Goal: Information Seeking & Learning: Learn about a topic

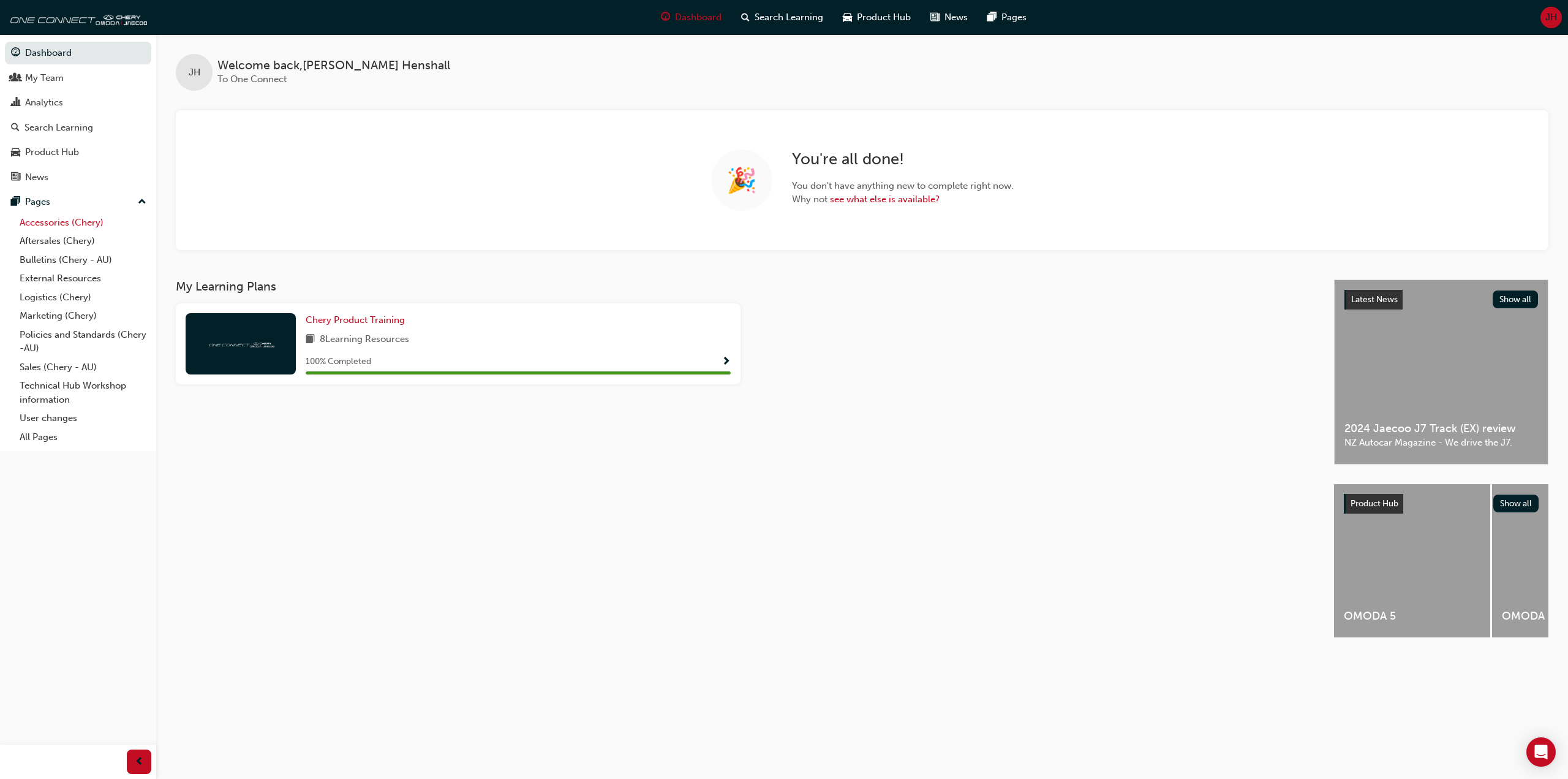
click at [69, 221] on link "Accessories (Chery)" at bounding box center [83, 222] width 137 height 19
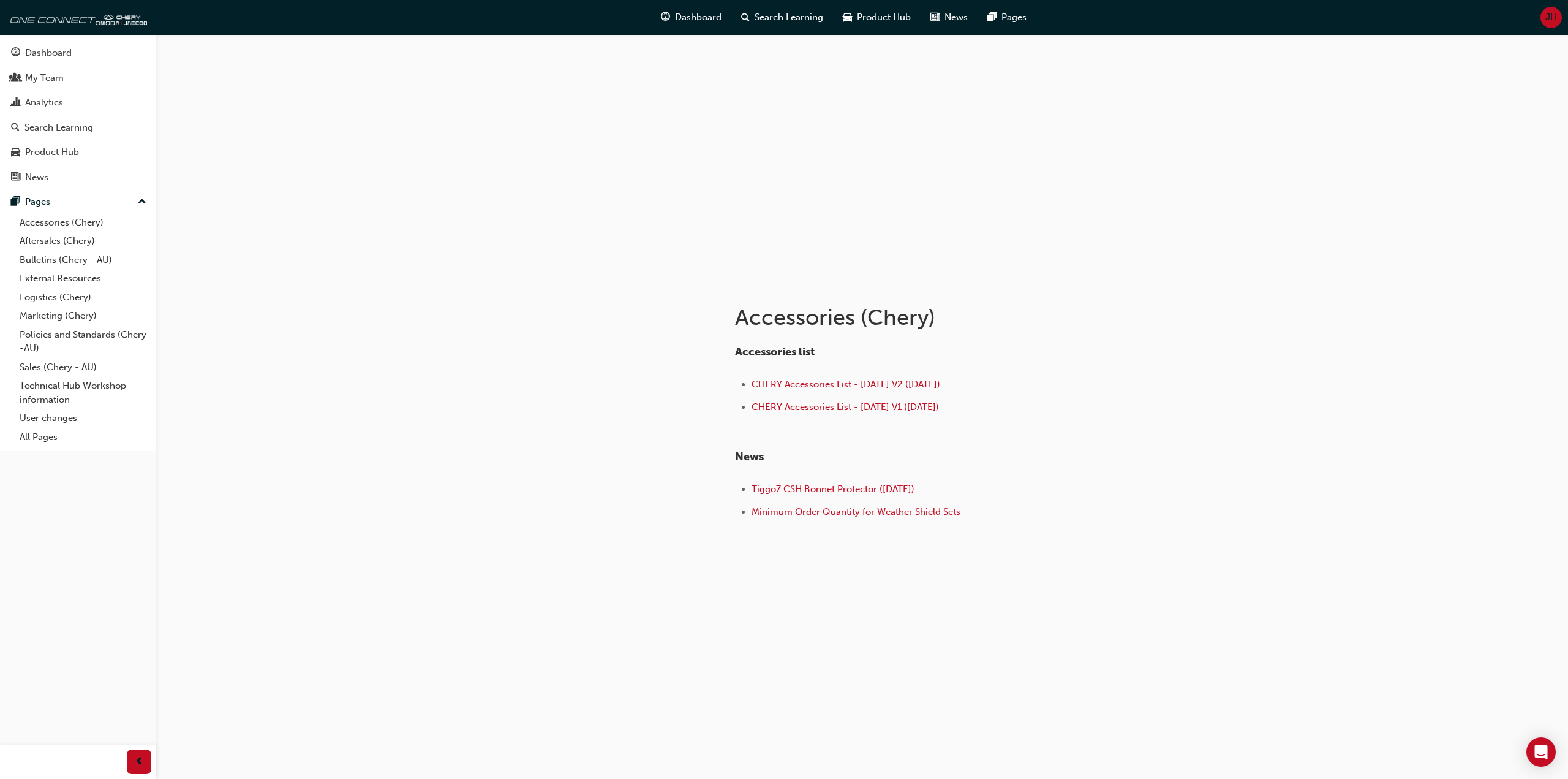
click at [192, 18] on div "Dashboard Search Learning Product Hub News Pages JH" at bounding box center [784, 17] width 1568 height 35
click at [193, 18] on div "Dashboard Search Learning Product Hub News Pages JH" at bounding box center [784, 17] width 1568 height 35
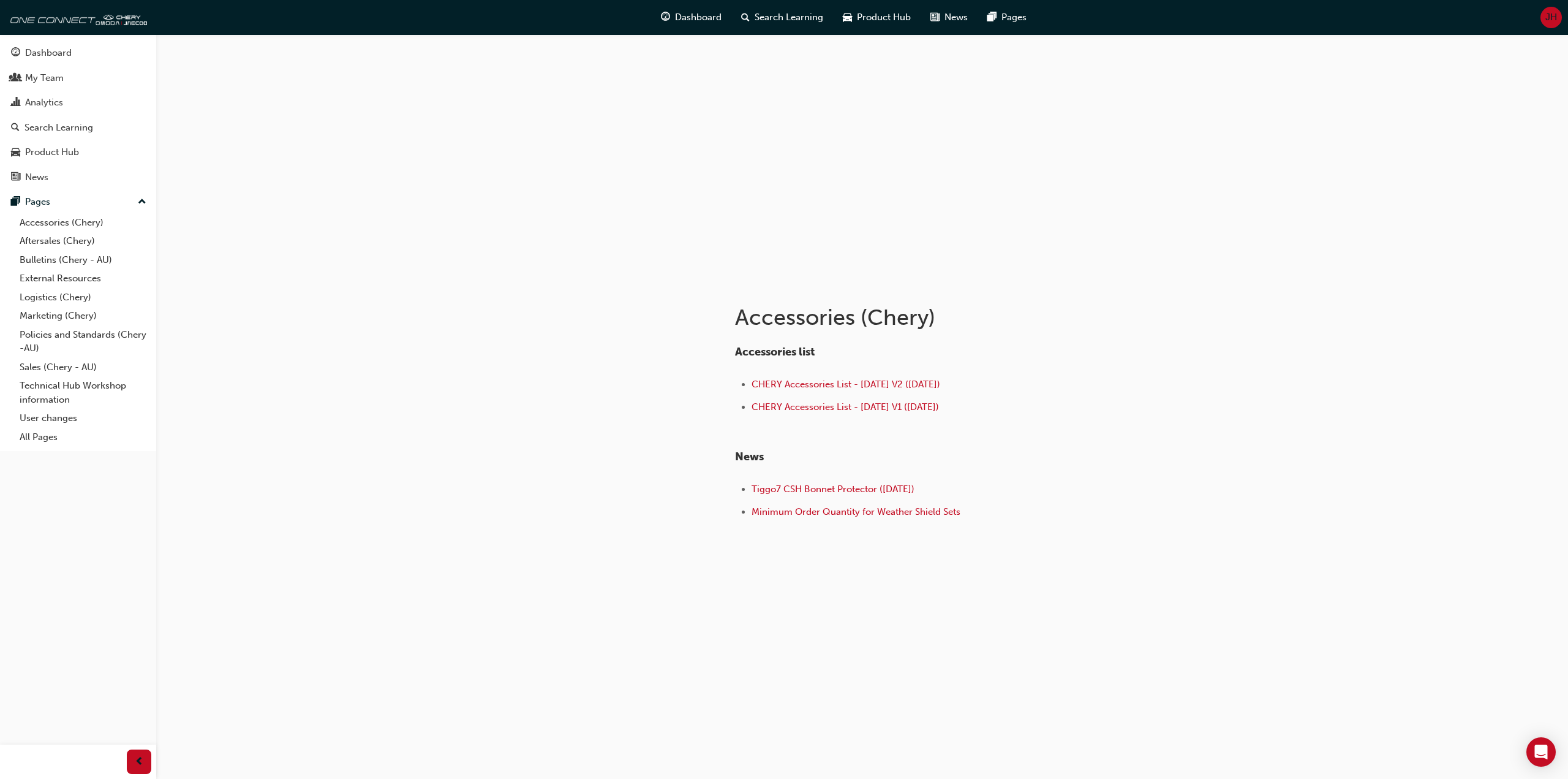
click at [193, 18] on div "Dashboard Search Learning Product Hub News Pages JH" at bounding box center [784, 17] width 1568 height 35
click at [202, 14] on div "Dashboard Search Learning Product Hub News Pages JH" at bounding box center [784, 17] width 1568 height 35
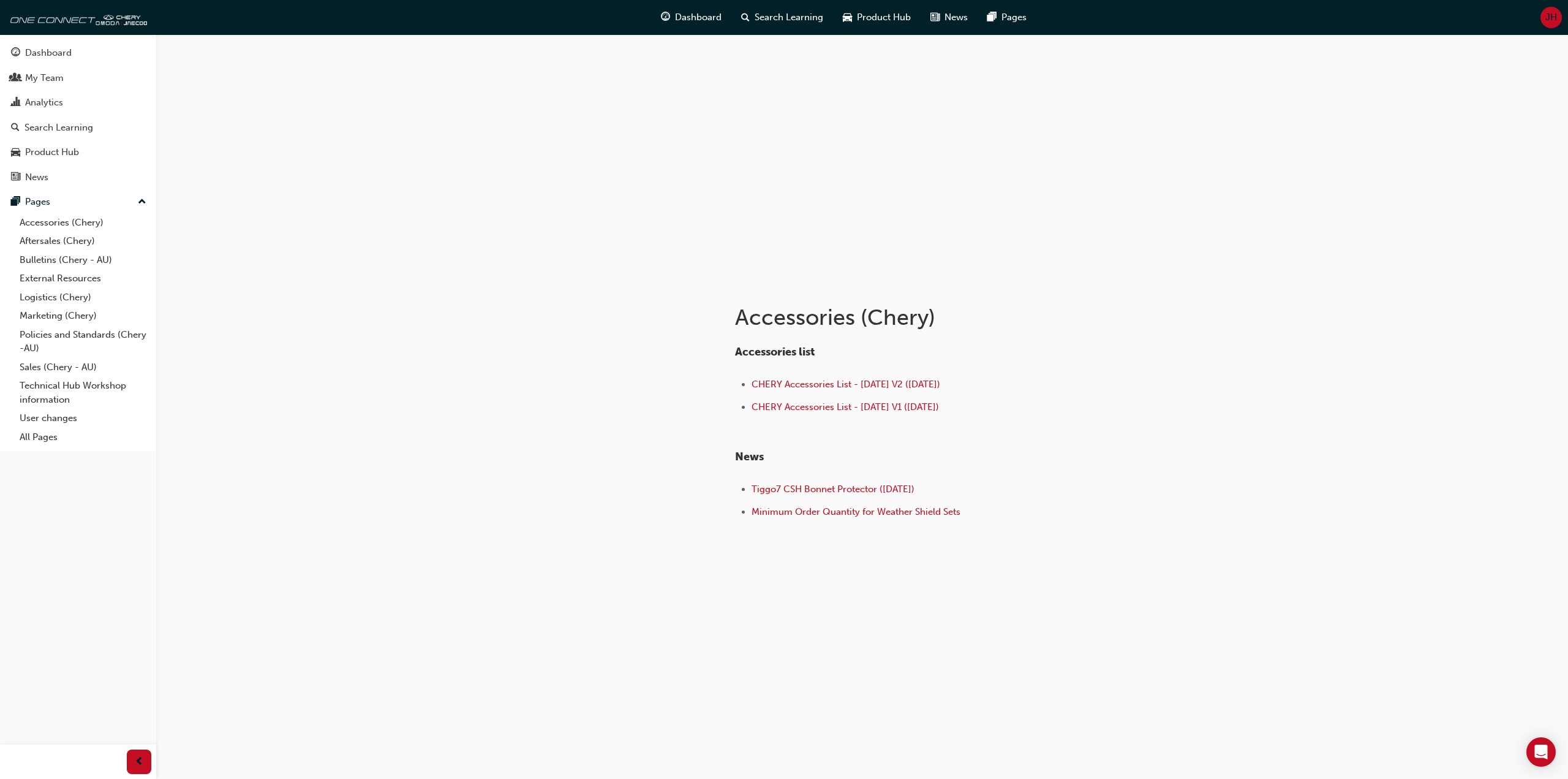
click at [203, 14] on div "Dashboard Search Learning Product Hub News Pages JH" at bounding box center [784, 17] width 1568 height 35
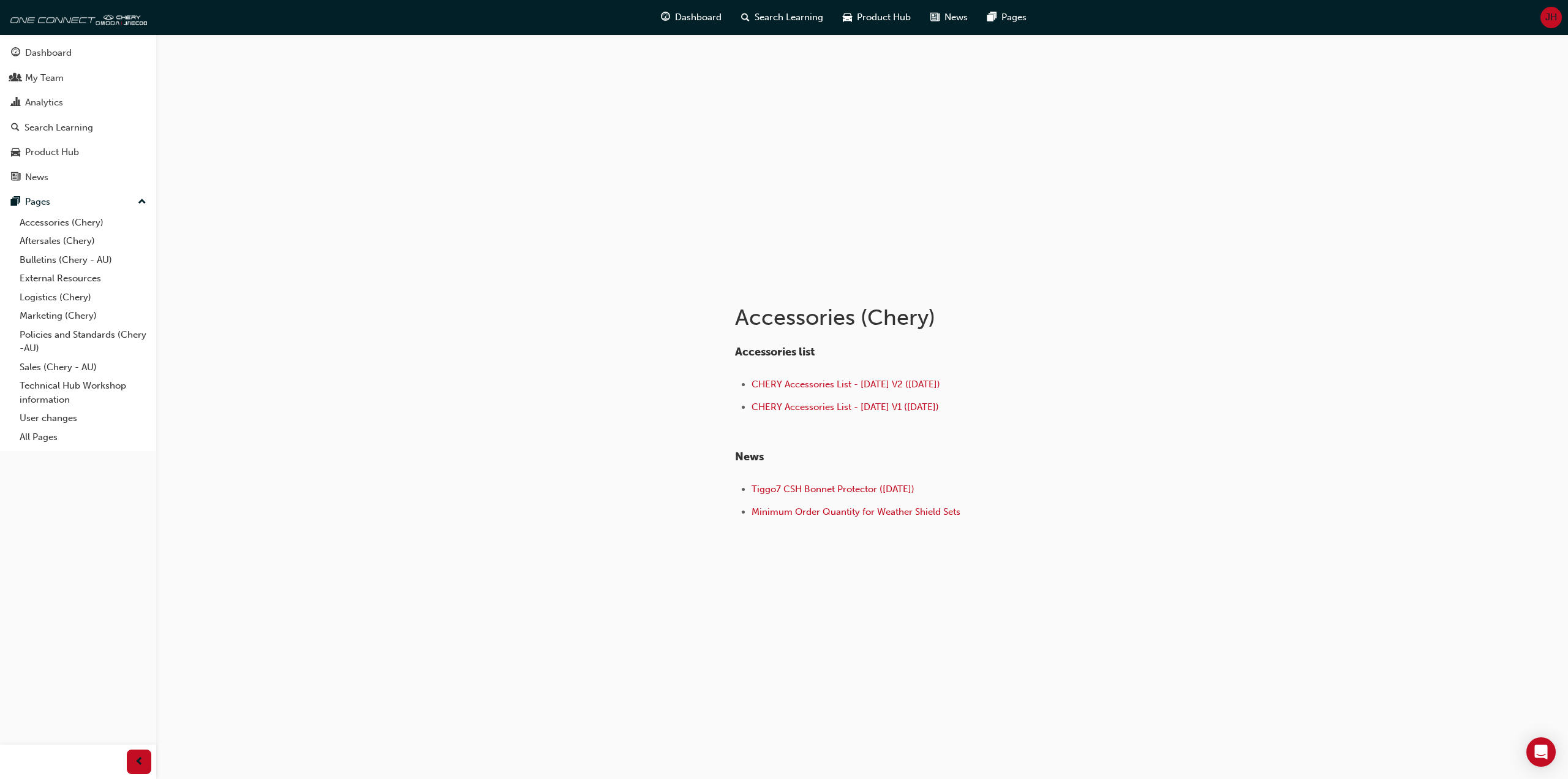
click at [203, 14] on div "Dashboard Search Learning Product Hub News Pages JH" at bounding box center [784, 17] width 1568 height 35
click at [205, 14] on div "Dashboard Search Learning Product Hub News Pages JH" at bounding box center [784, 17] width 1568 height 35
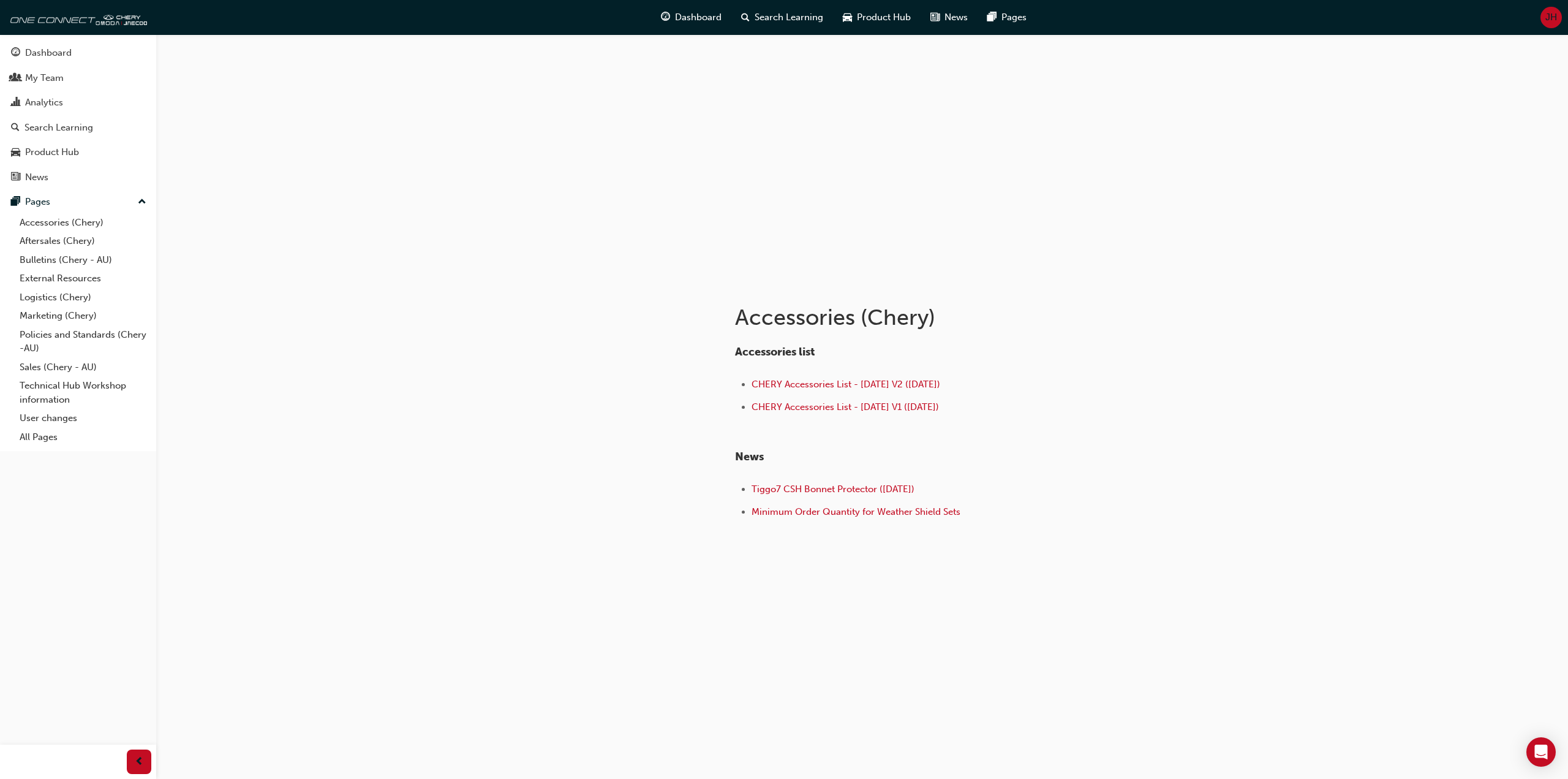
click at [205, 14] on div "Dashboard Search Learning Product Hub News Pages JH" at bounding box center [784, 17] width 1568 height 35
click at [205, 14] on div "Dashboard Search Learning Product Hub News Pages JH" at bounding box center [784, 17] width 1568 height 35
click at [206, 11] on div "Dashboard Search Learning Product Hub News Pages JH" at bounding box center [784, 17] width 1568 height 35
click at [205, 11] on div "Dashboard Search Learning Product Hub News Pages JH" at bounding box center [784, 17] width 1568 height 35
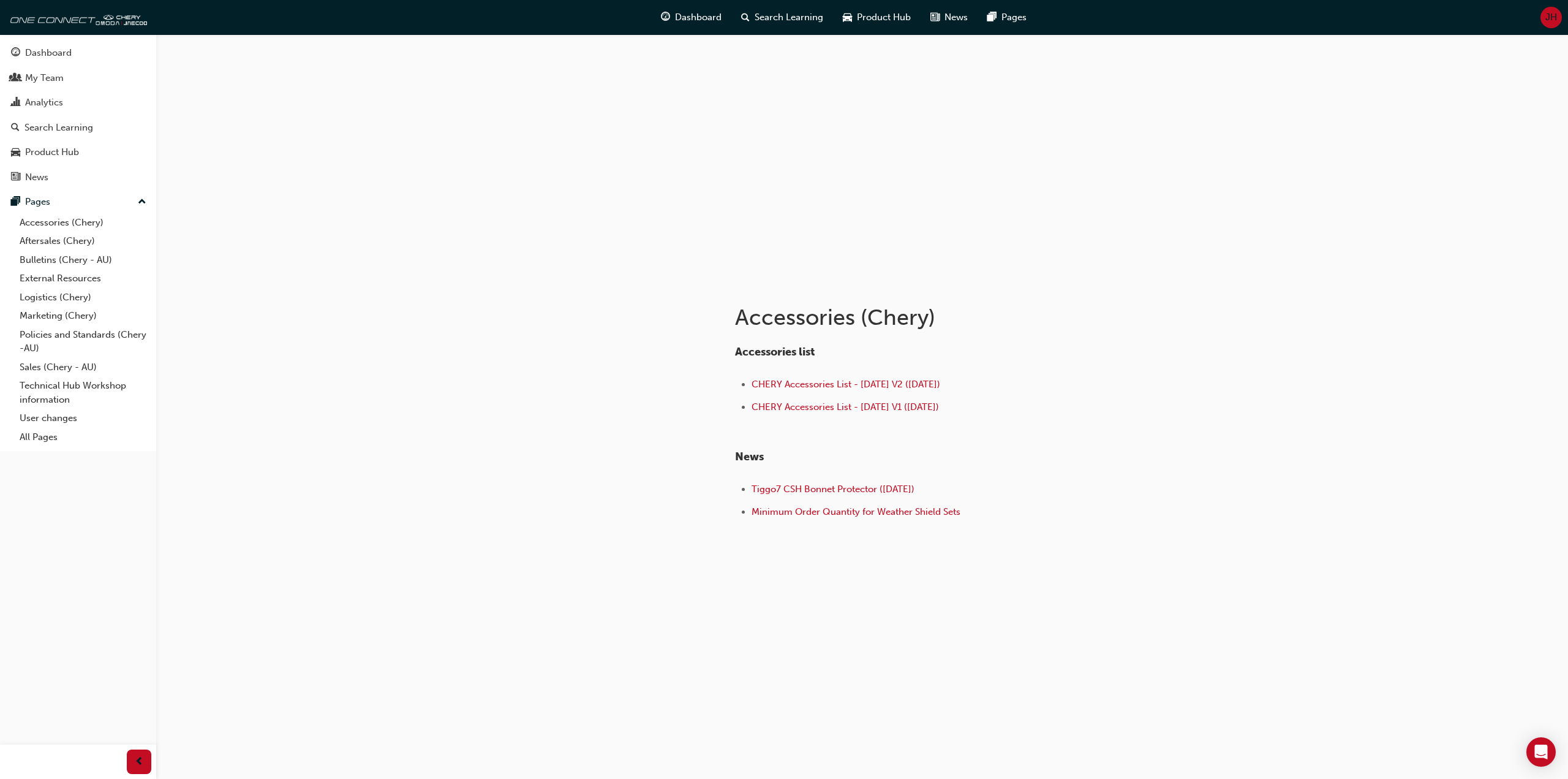
click at [205, 11] on div "Dashboard Search Learning Product Hub News Pages JH" at bounding box center [784, 17] width 1568 height 35
click at [204, 14] on div "Dashboard Search Learning Product Hub News Pages JH" at bounding box center [784, 17] width 1568 height 35
click at [59, 374] on link "Sales (Chery - AU)" at bounding box center [83, 368] width 137 height 19
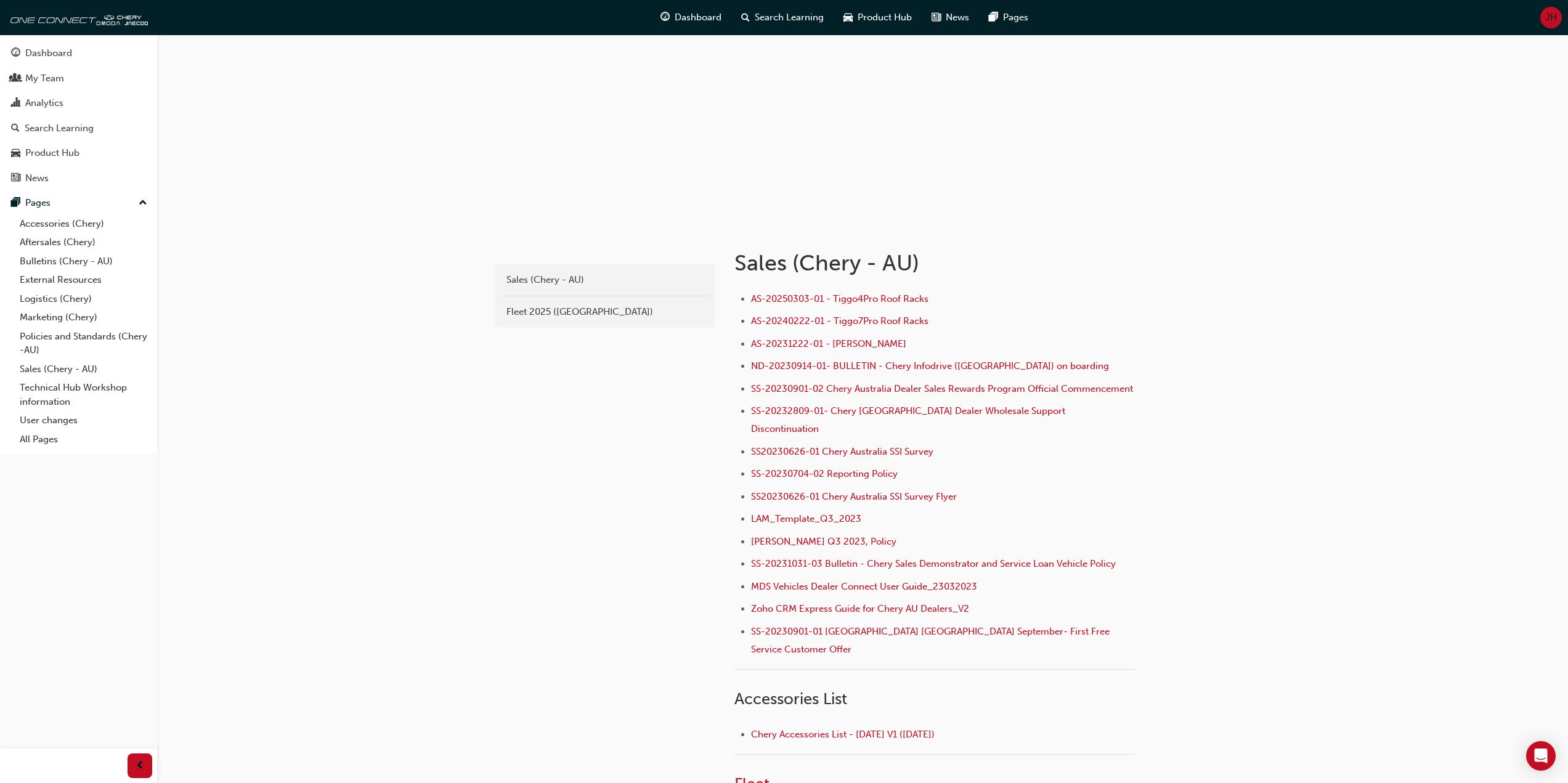
scroll to position [123, 0]
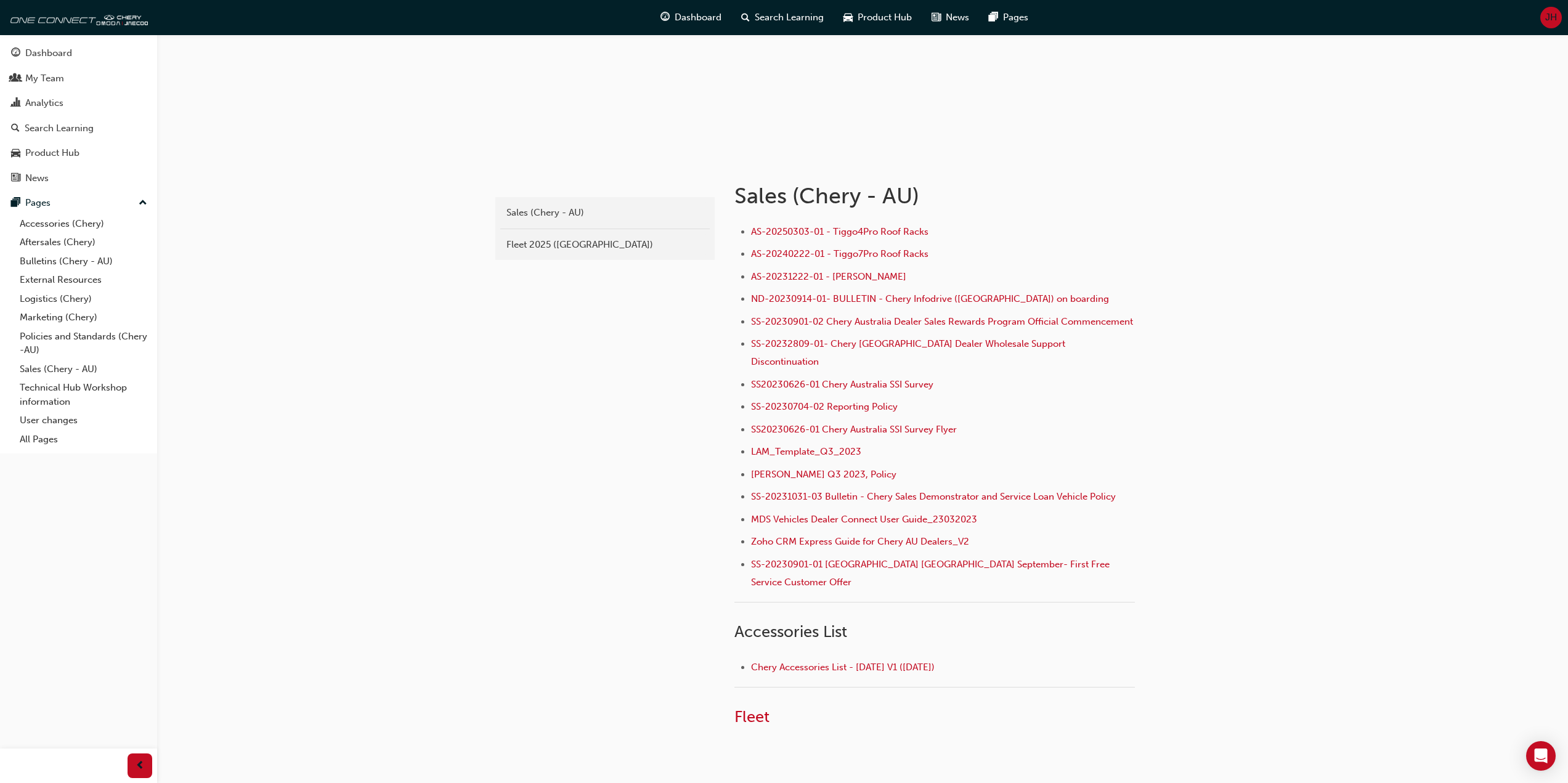
click at [250, 363] on div "chery-sales Sales (Chery - AU) Fleet 2025 (Chery) Sales ([GEOGRAPHIC_DATA] - AU…" at bounding box center [784, 366] width 1568 height 978
click at [249, 363] on div "chery-sales Sales (Chery - AU) Fleet 2025 (Chery) Sales ([GEOGRAPHIC_DATA] - AU…" at bounding box center [784, 366] width 1568 height 978
click at [247, 363] on div "chery-sales Sales (Chery - AU) Fleet 2025 (Chery) Sales ([GEOGRAPHIC_DATA] - AU…" at bounding box center [784, 366] width 1568 height 978
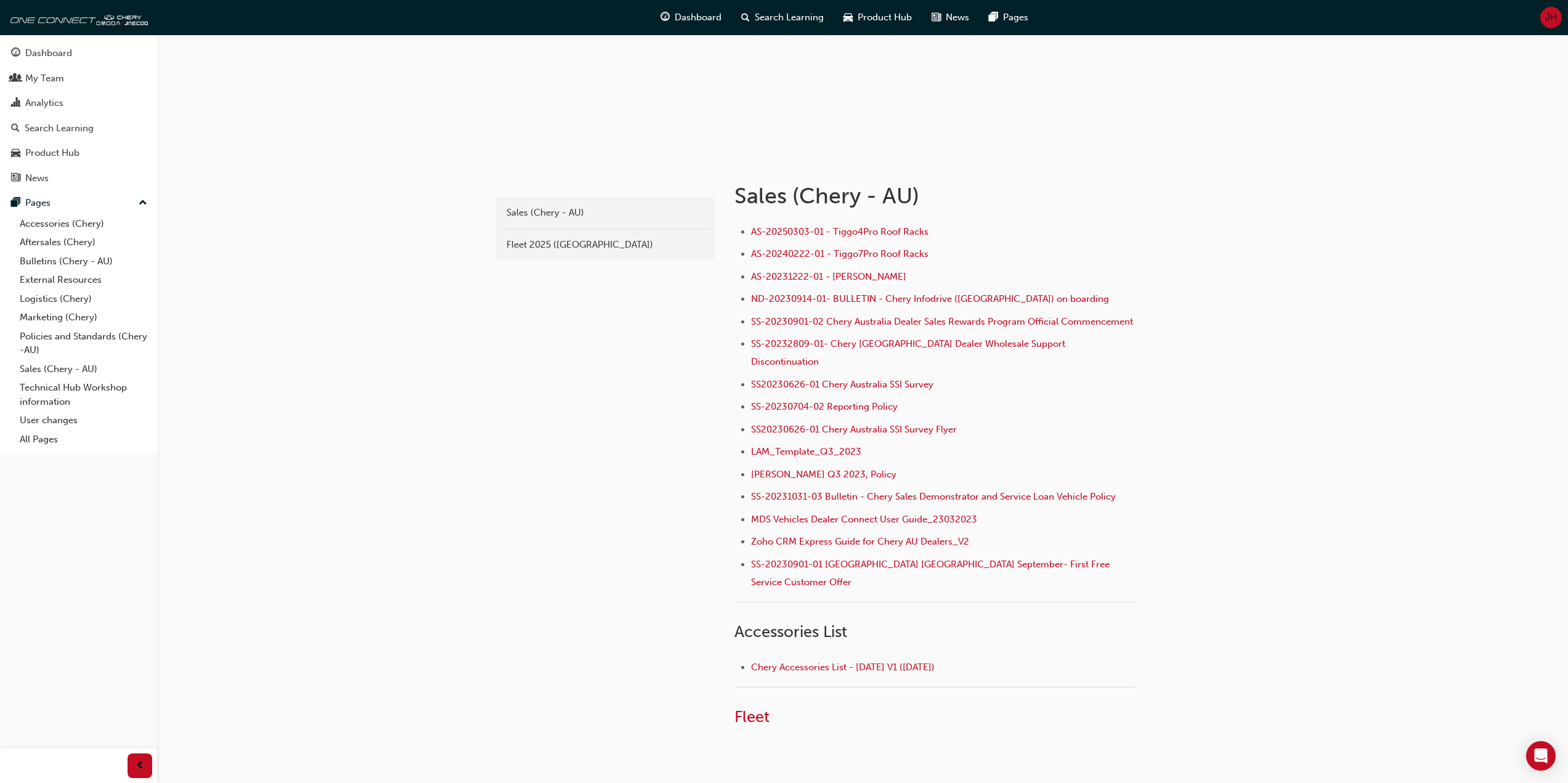
click at [245, 363] on div "chery-sales Sales (Chery - AU) Fleet 2025 (Chery) Sales ([GEOGRAPHIC_DATA] - AU…" at bounding box center [784, 366] width 1568 height 978
click at [244, 363] on div "chery-sales Sales (Chery - AU) Fleet 2025 (Chery) Sales ([GEOGRAPHIC_DATA] - AU…" at bounding box center [784, 366] width 1568 height 978
drag, startPoint x: 244, startPoint y: 363, endPoint x: 240, endPoint y: 358, distance: 6.4
click at [240, 356] on div "chery-sales Sales (Chery - AU) Fleet 2025 (Chery) Sales ([GEOGRAPHIC_DATA] - AU…" at bounding box center [784, 366] width 1568 height 978
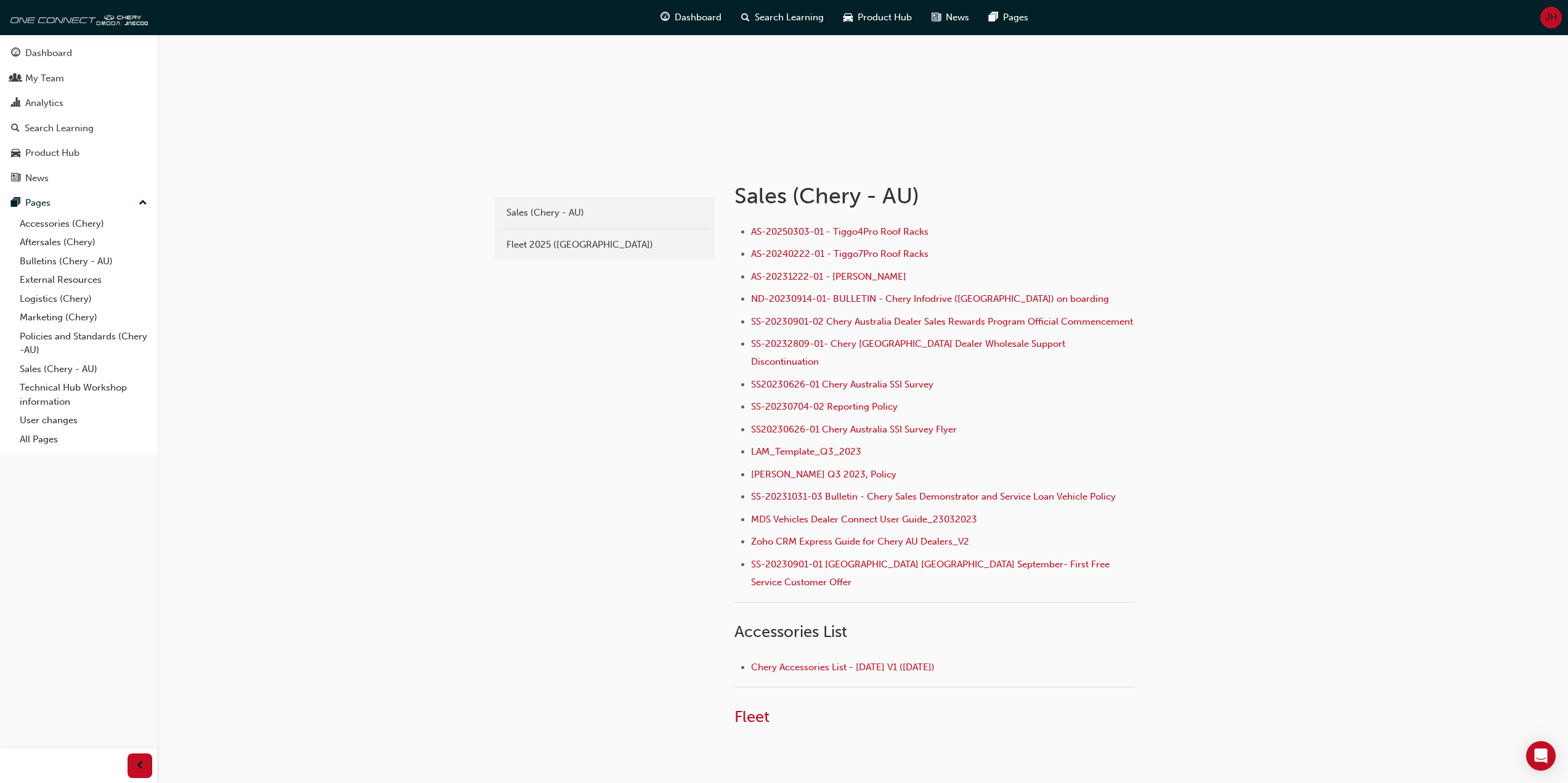
click at [240, 358] on div "chery-sales Sales (Chery - AU) Fleet 2025 (Chery) Sales ([GEOGRAPHIC_DATA] - AU…" at bounding box center [784, 366] width 1568 height 978
click at [129, 337] on link "Policies and Standards (Chery -AU)" at bounding box center [83, 343] width 138 height 32
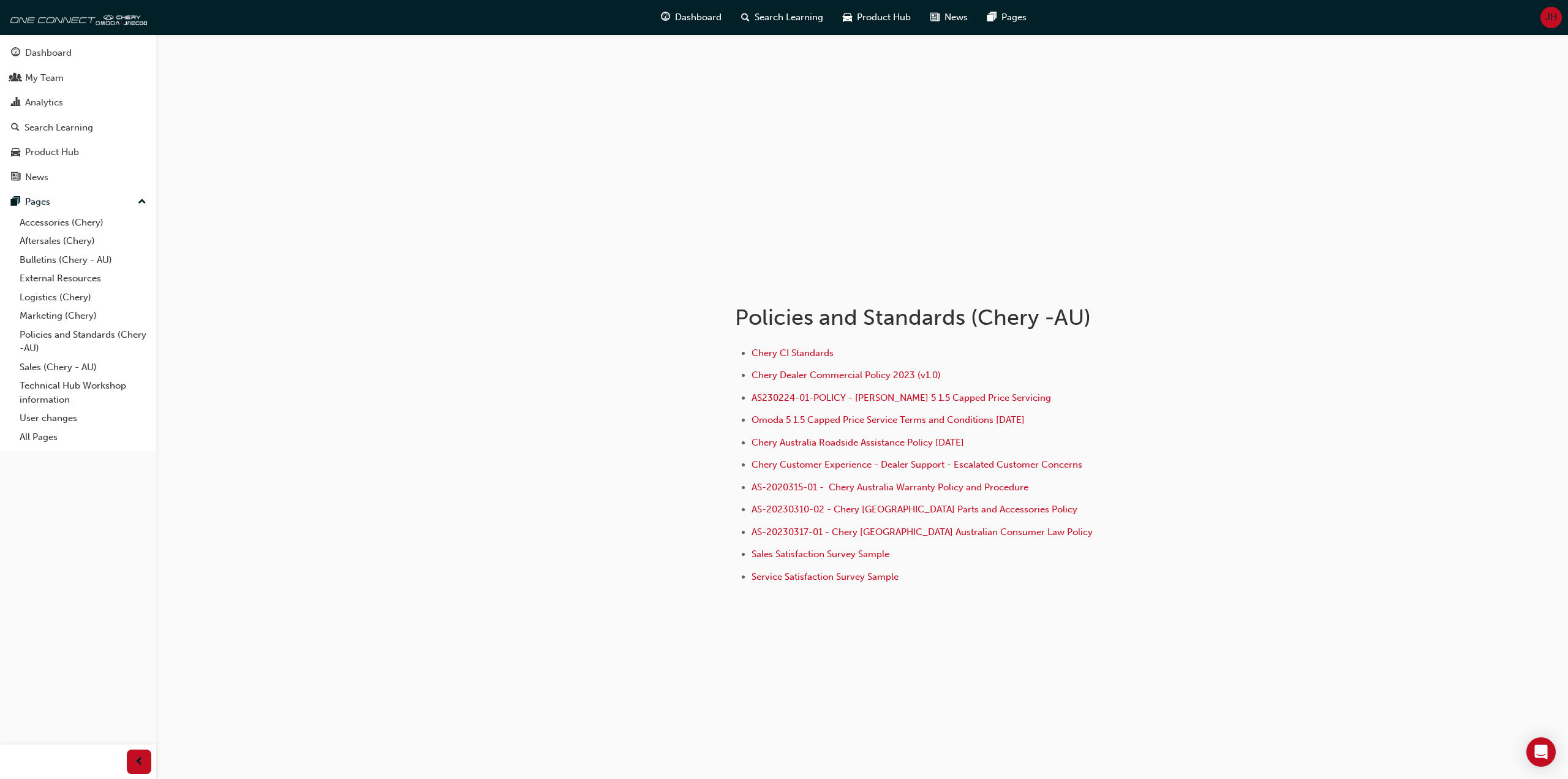
click at [393, 413] on div "Policies and Standards (Chery -AU) Chery CI Standards Chery Dealer Commercial P…" at bounding box center [784, 390] width 1568 height 779
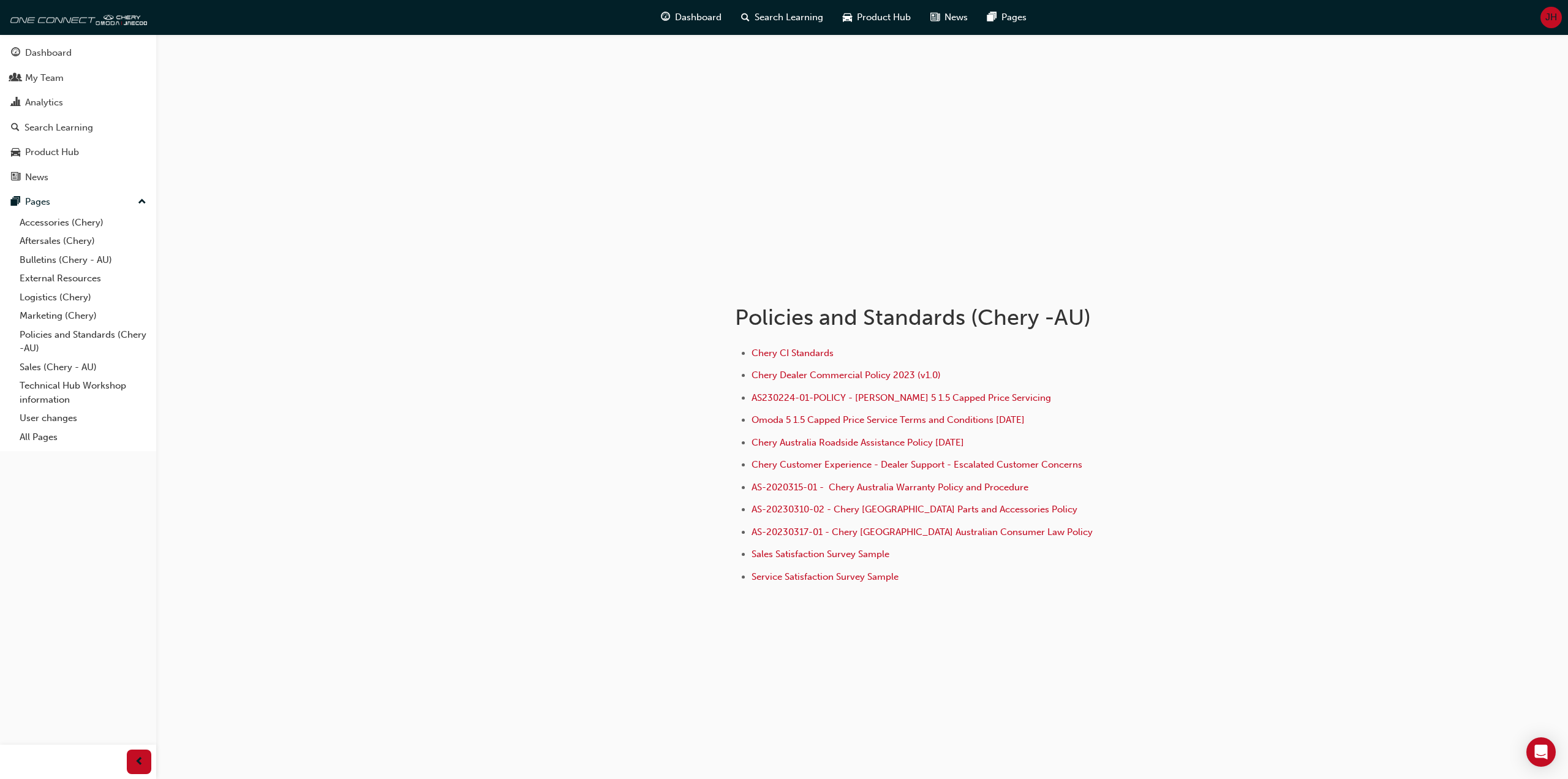
click at [393, 413] on div "Policies and Standards (Chery -AU) Chery CI Standards Chery Dealer Commercial P…" at bounding box center [784, 390] width 1568 height 779
click at [62, 438] on link "All Pages" at bounding box center [83, 437] width 137 height 19
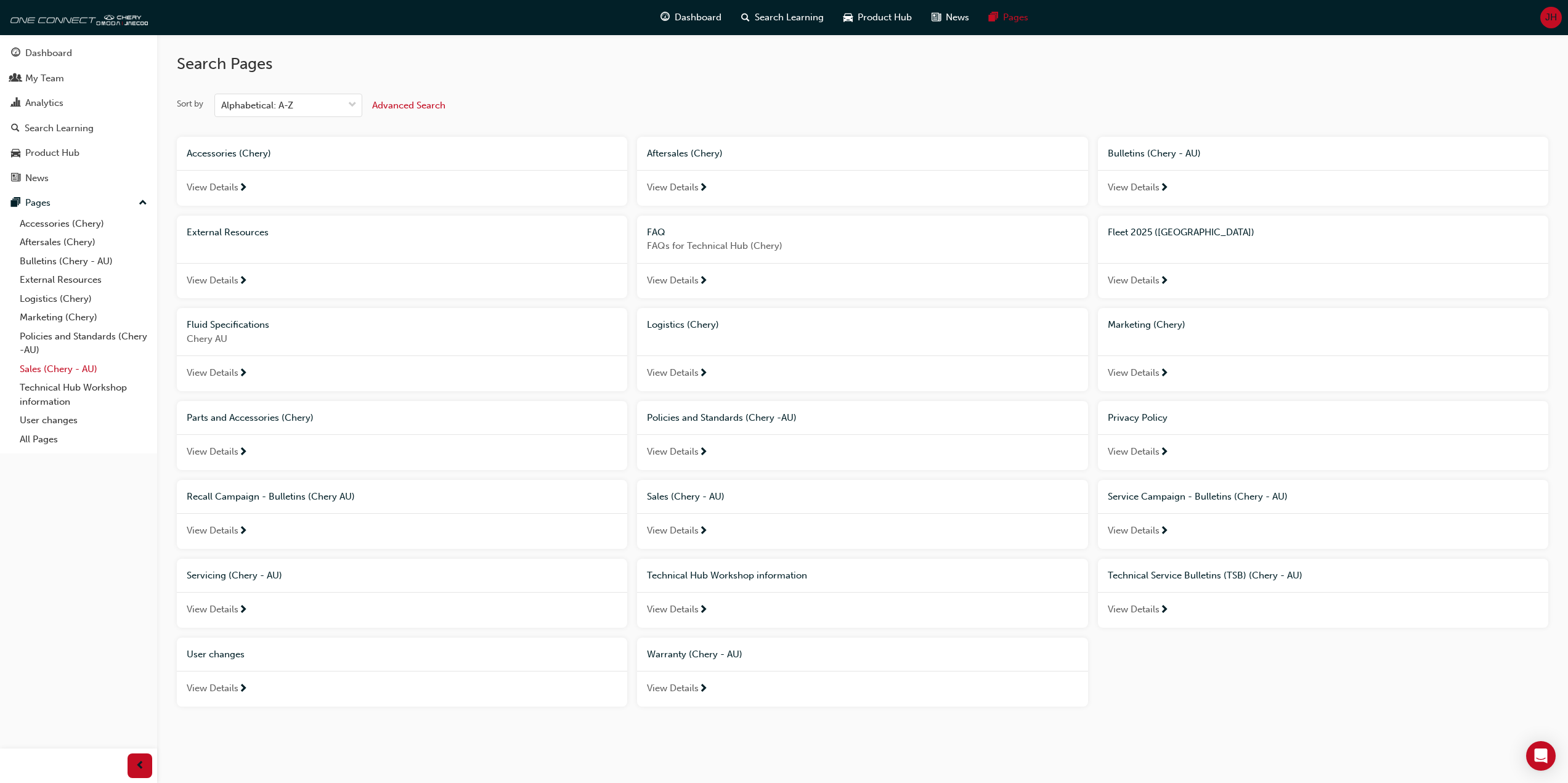
click at [59, 366] on link "Sales (Chery - AU)" at bounding box center [83, 369] width 138 height 19
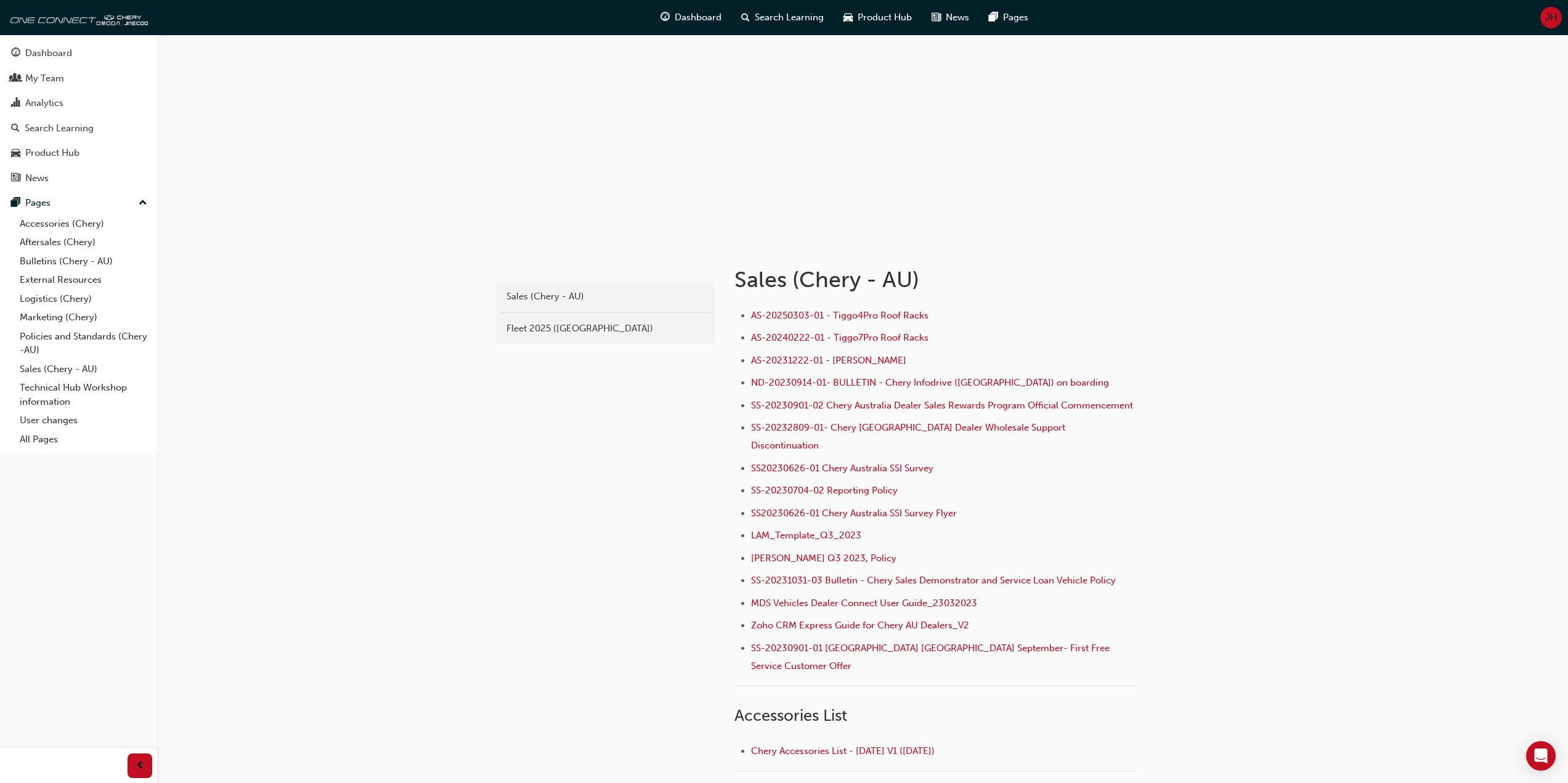
scroll to position [62, 0]
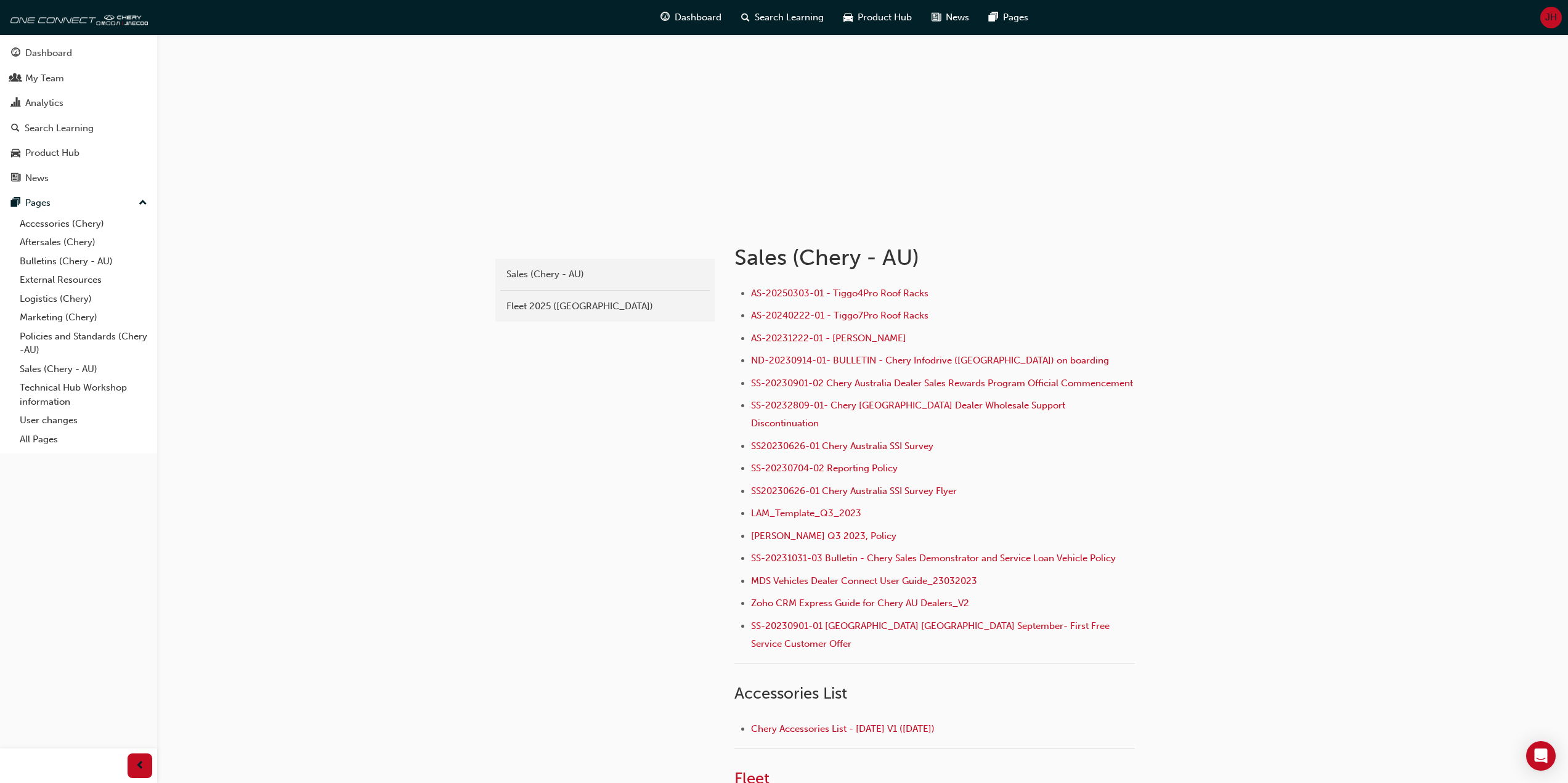
click at [596, 397] on div "chery-sales Sales (Chery - AU) Fleet 2025 ([GEOGRAPHIC_DATA])" at bounding box center [603, 532] width 222 height 628
click at [988, 394] on li "SS-20230901-02 Chery Australia Dealer Sales Rewards Program Official Commenceme…" at bounding box center [943, 385] width 384 height 18
click at [954, 558] on span "SS-20231031-03 Bulletin - Chery Sales Demonstrator and Service Loan Vehicle Pol…" at bounding box center [933, 558] width 364 height 11
